Goal: Information Seeking & Learning: Learn about a topic

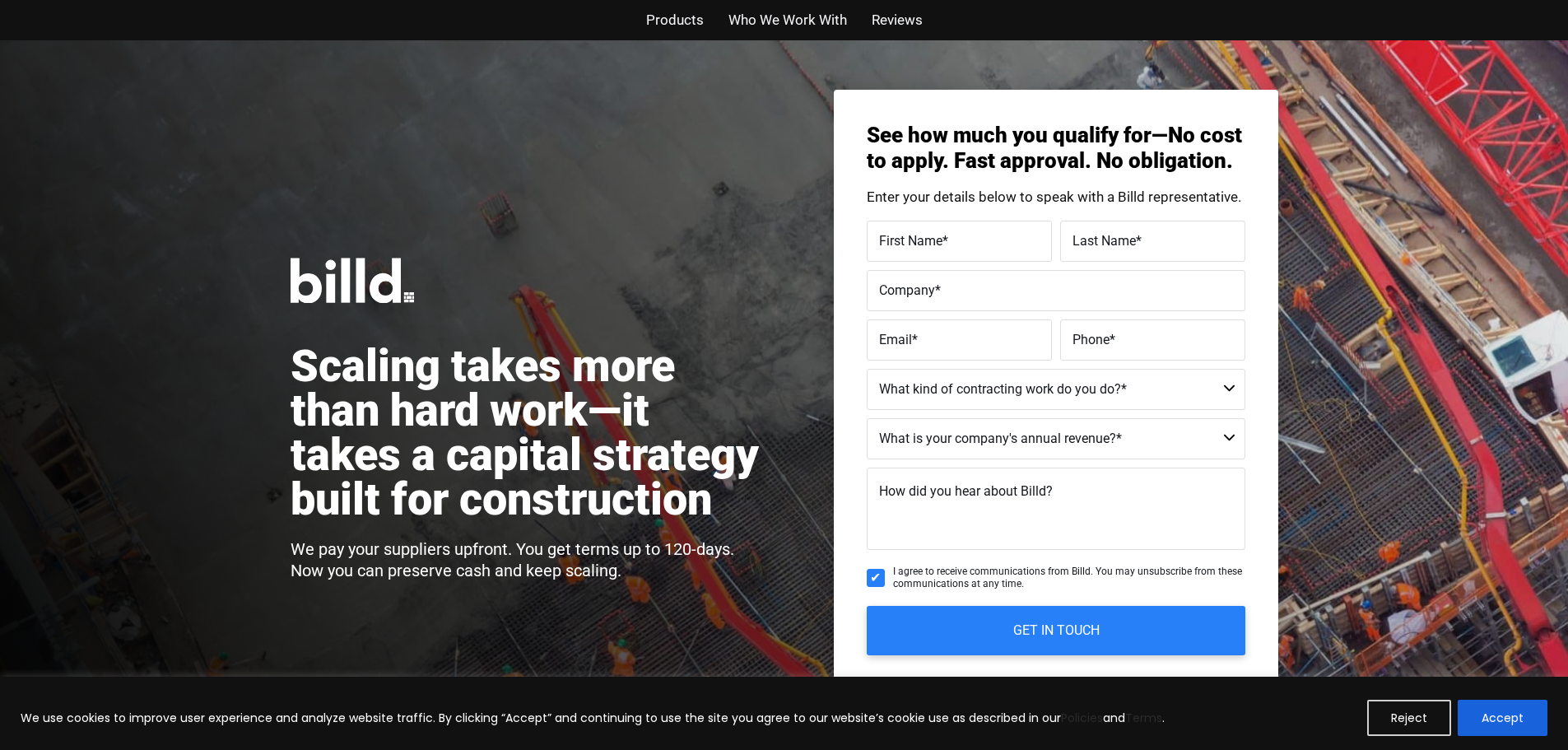
click at [664, 20] on span "Products" at bounding box center [675, 20] width 57 height 24
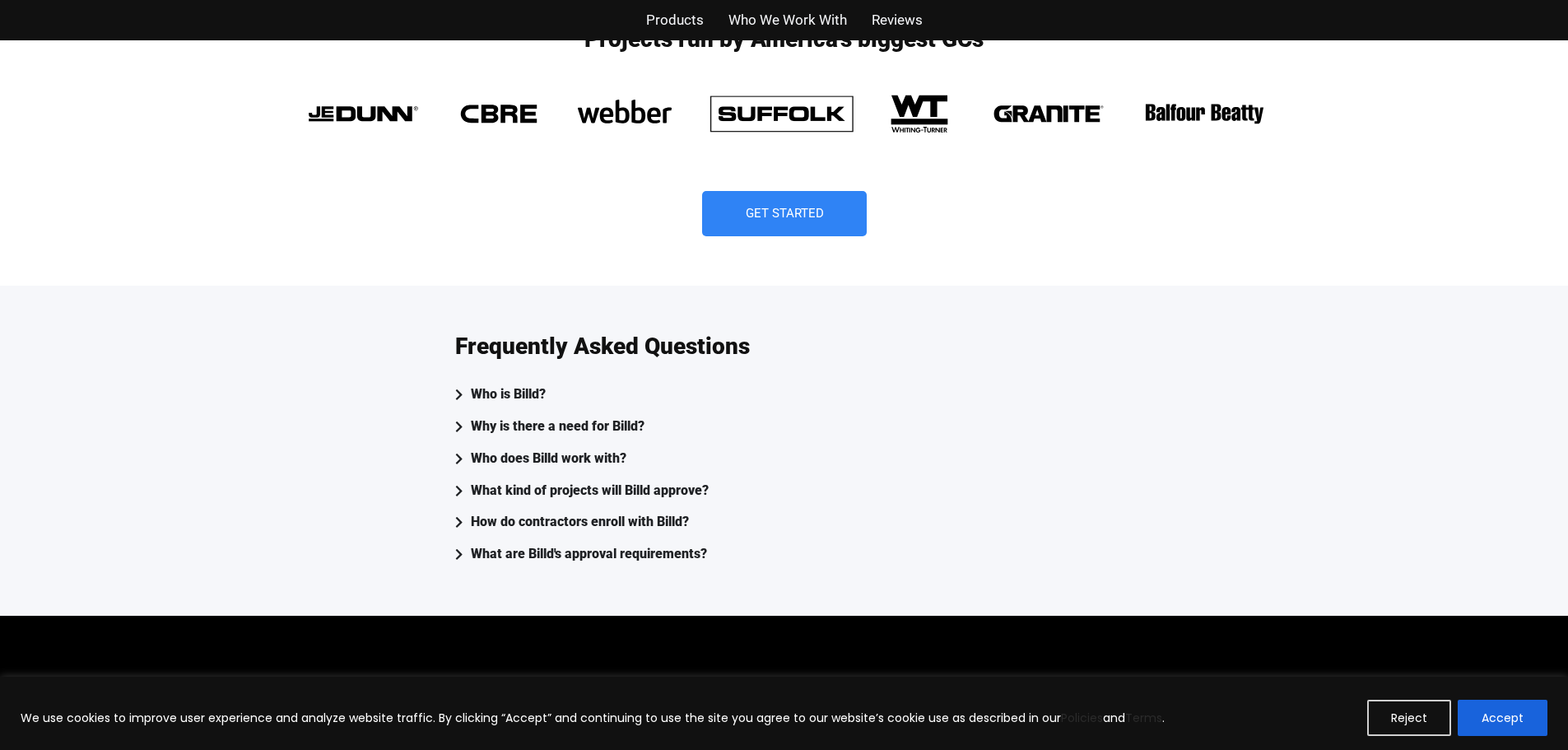
scroll to position [3981, 0]
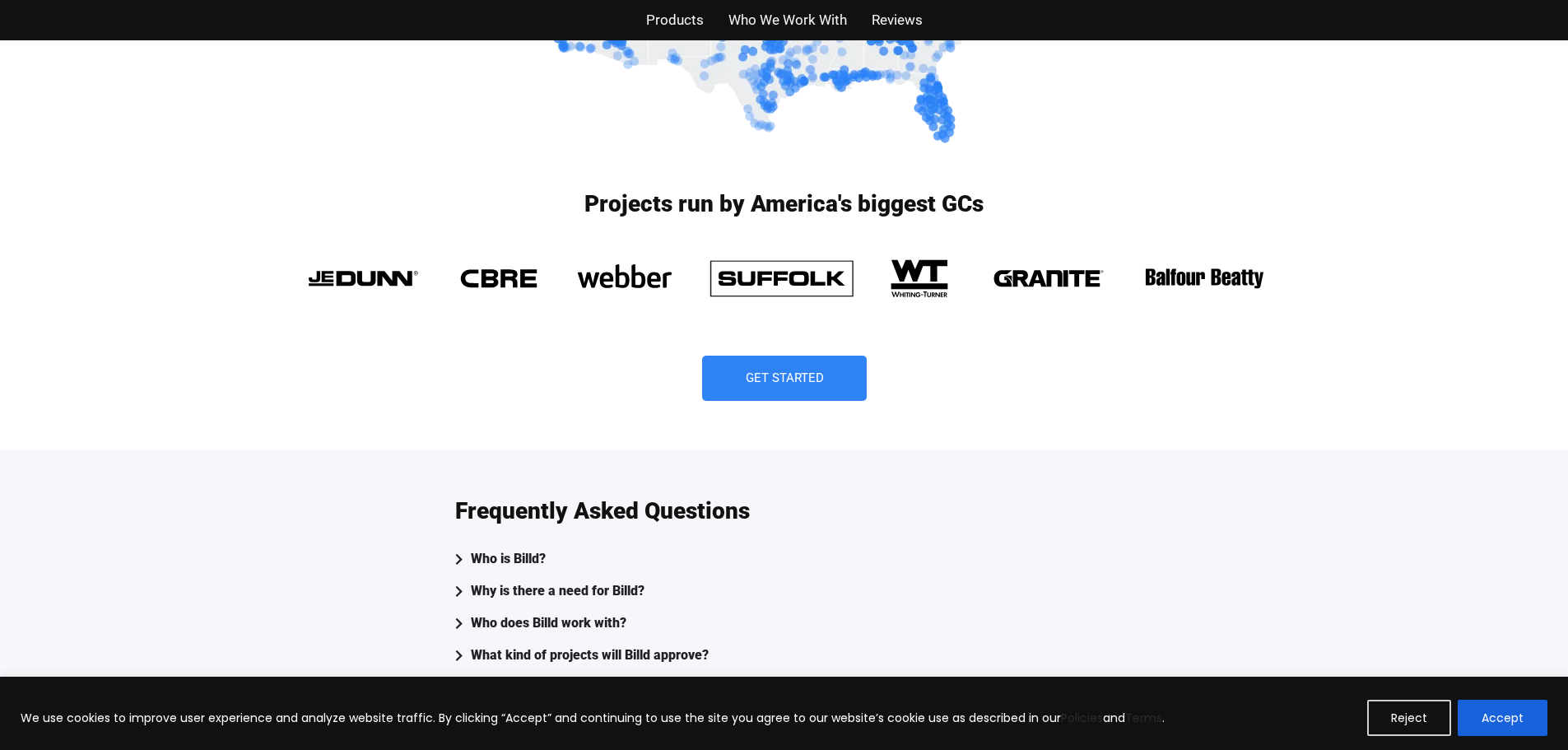
click at [774, 26] on span "Who We Work With" at bounding box center [788, 20] width 119 height 24
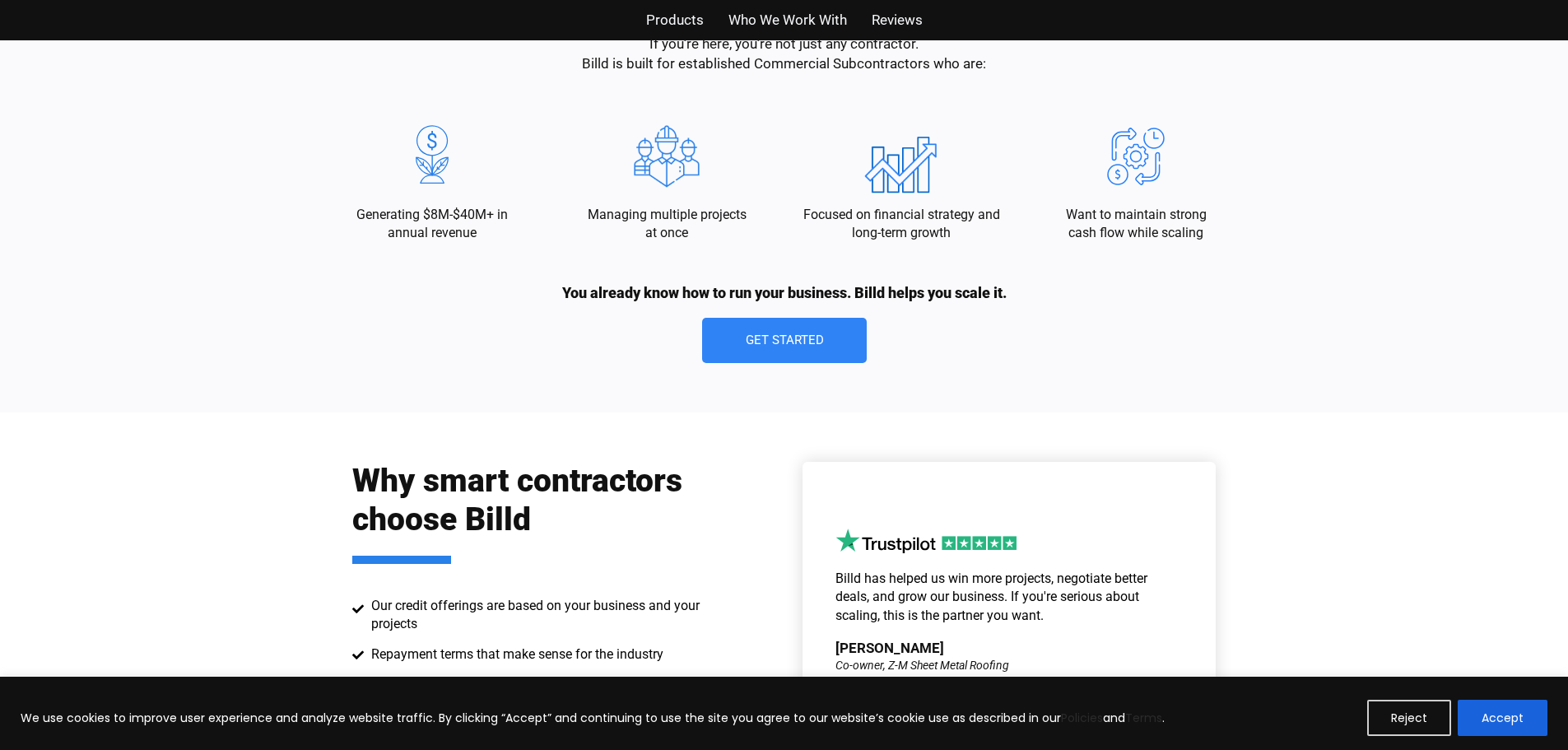
scroll to position [1900, 0]
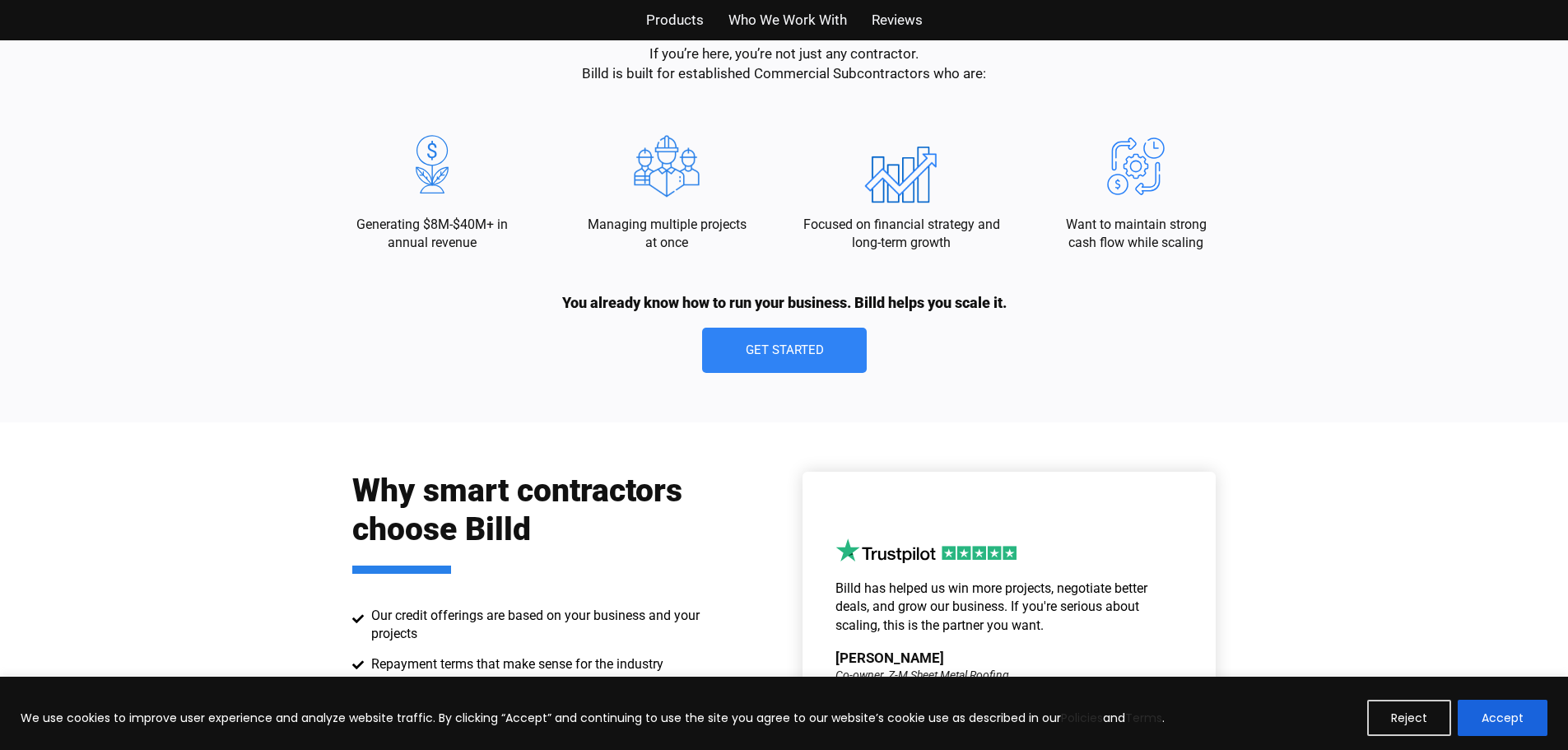
click at [714, 32] on ul "Products Who We Work With Reviews" at bounding box center [784, 20] width 963 height 24
click at [667, 24] on span "Products" at bounding box center [675, 20] width 57 height 24
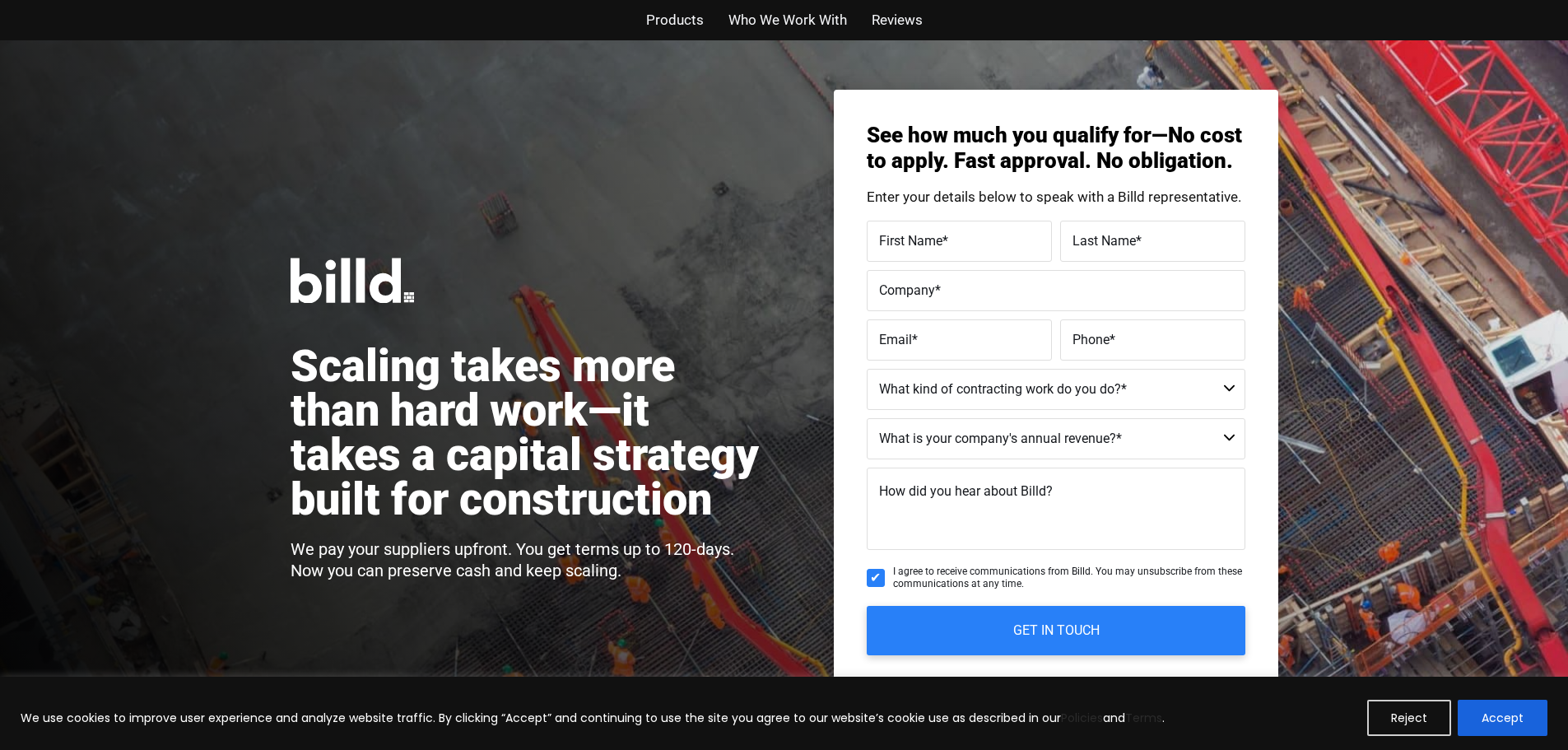
click at [884, 17] on span "Reviews" at bounding box center [897, 20] width 51 height 24
